Goal: Task Accomplishment & Management: Use online tool/utility

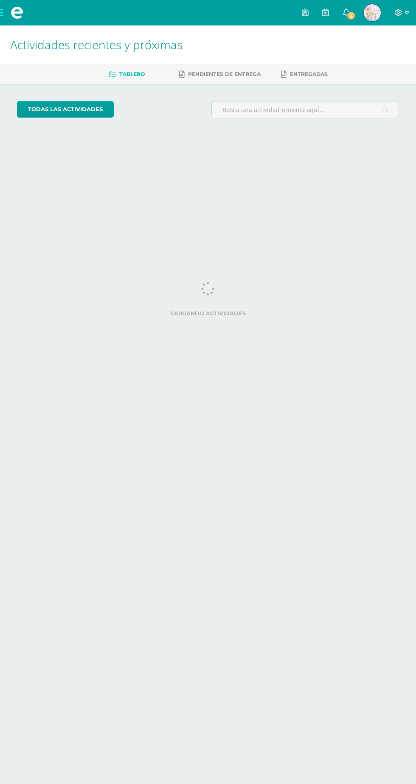
click at [350, 12] on icon at bounding box center [346, 12] width 7 height 8
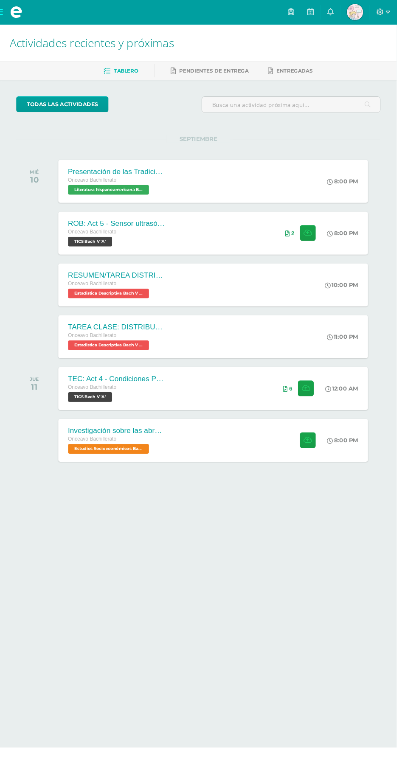
click at [29, 11] on span at bounding box center [17, 12] width 34 height 25
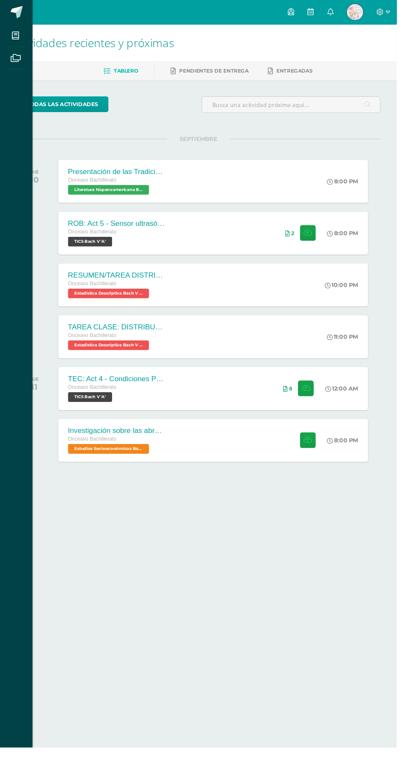
click at [19, 40] on icon at bounding box center [16, 37] width 8 height 8
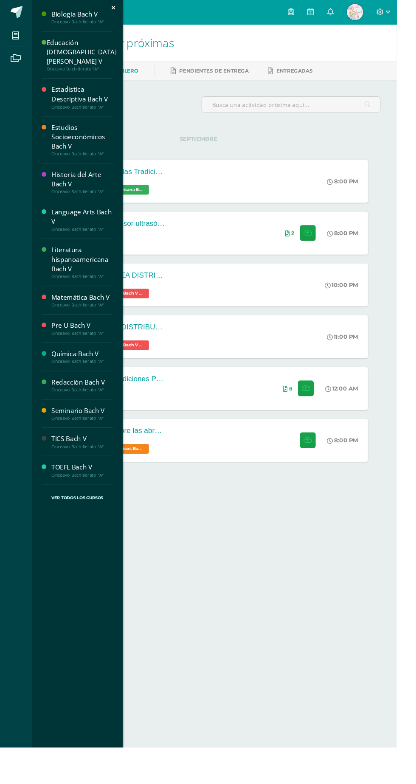
click at [75, 14] on div "Biología Bach V" at bounding box center [86, 15] width 65 height 10
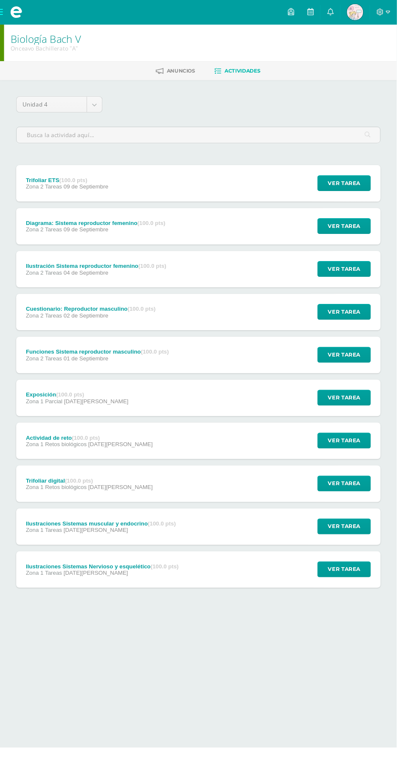
click at [57, 194] on span "Zona 2 Tareas" at bounding box center [46, 195] width 38 height 7
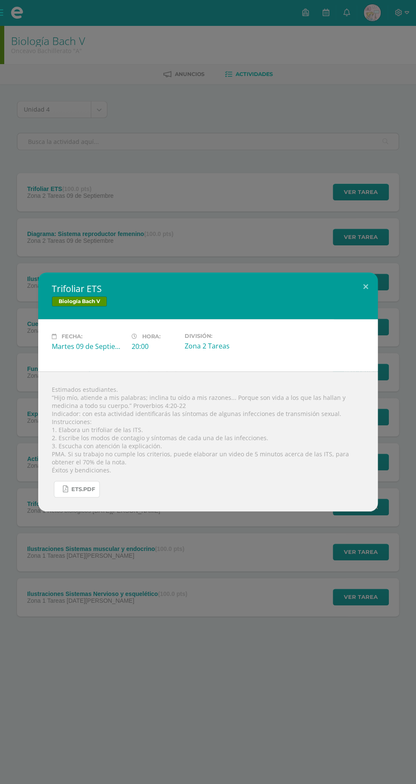
click at [76, 489] on span "ETS.pdf" at bounding box center [83, 489] width 24 height 7
